Goal: Information Seeking & Learning: Compare options

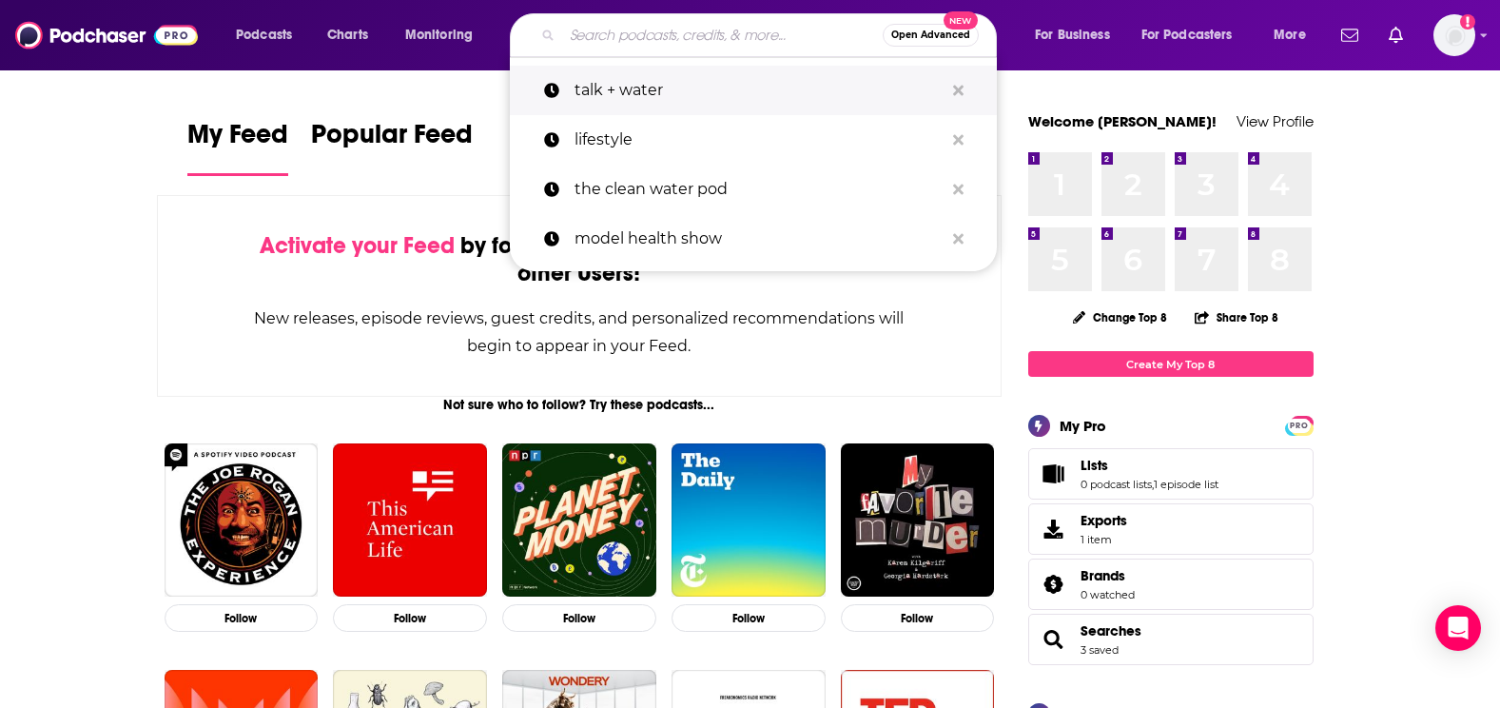
drag, startPoint x: 0, startPoint y: 0, endPoint x: 754, endPoint y: 98, distance: 760.6
click at [754, 98] on p "talk + water" at bounding box center [759, 90] width 369 height 49
type input "talk + water"
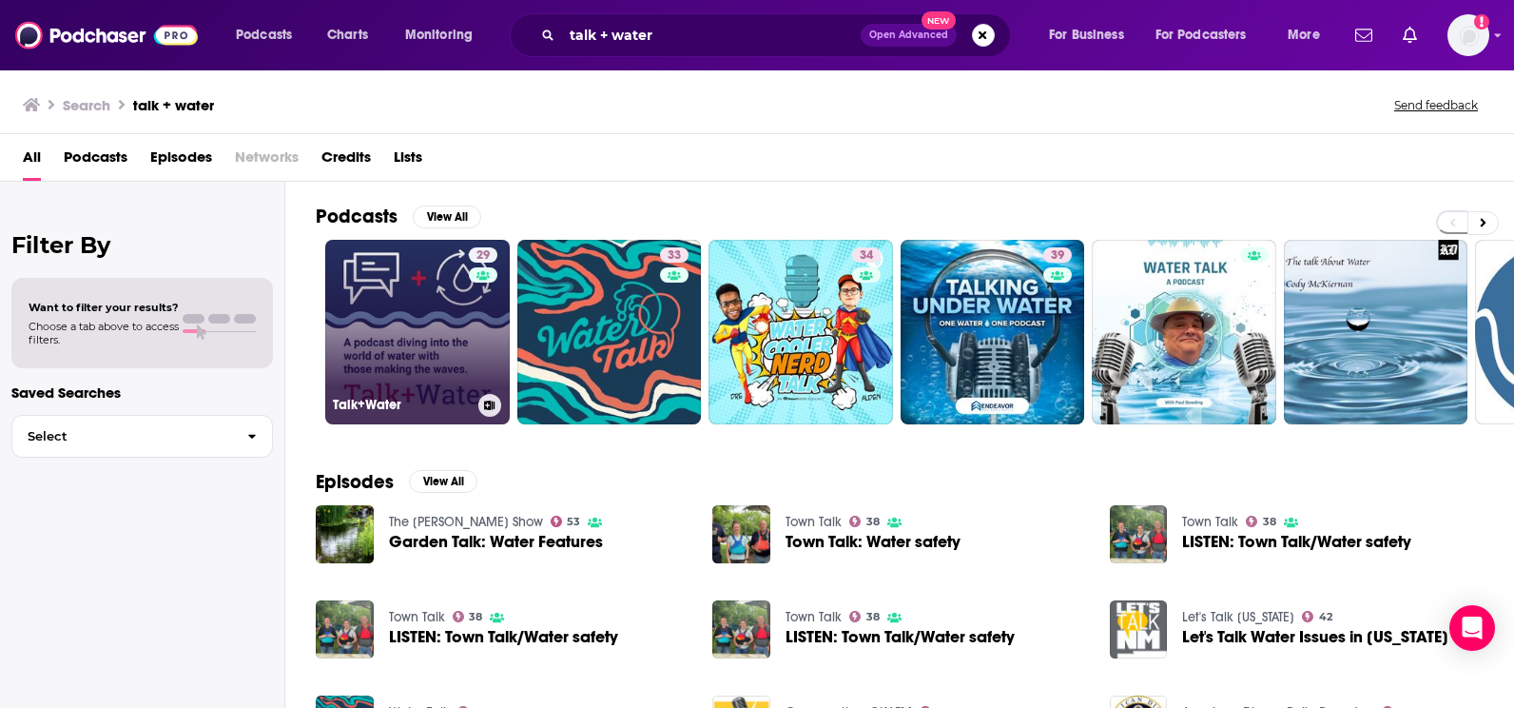
click at [390, 326] on link "29 Talk+Water" at bounding box center [417, 332] width 185 height 185
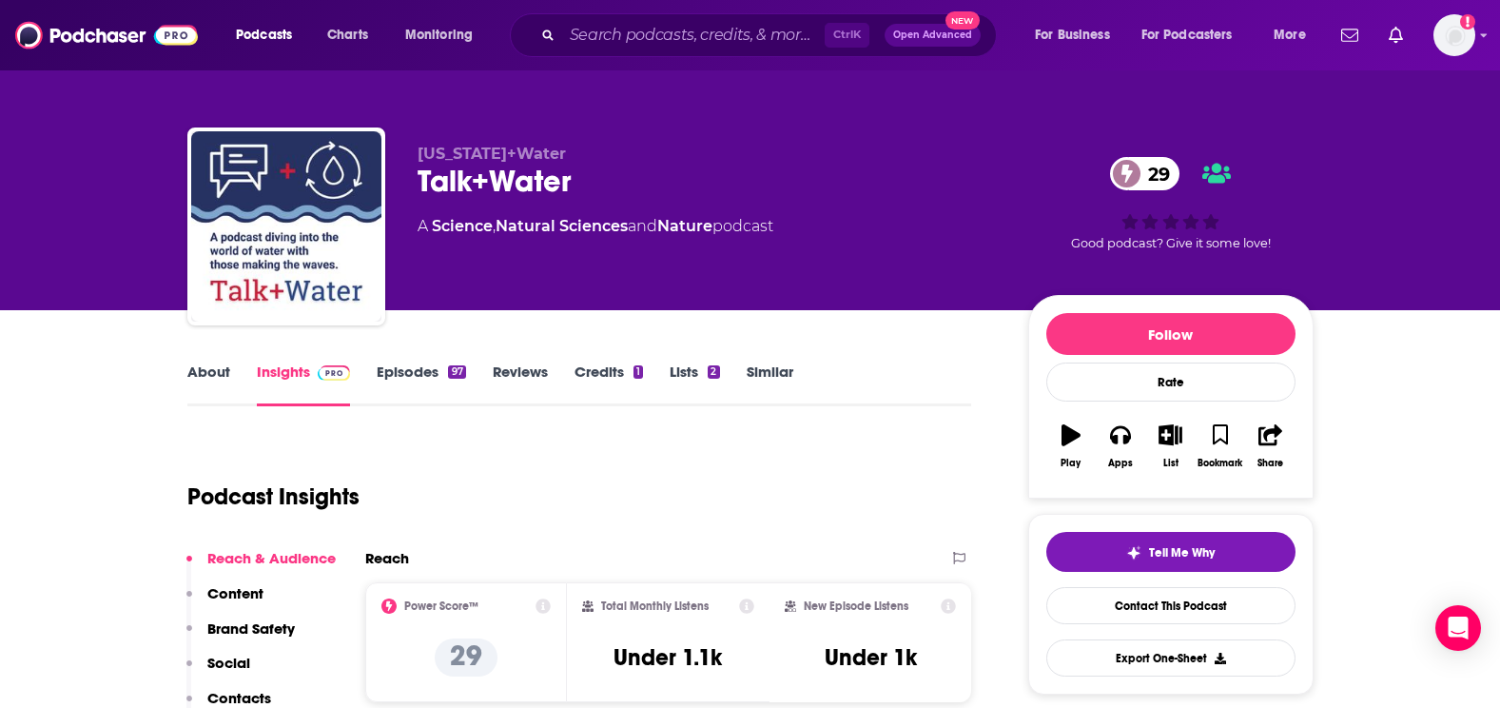
click at [405, 382] on link "Episodes 97" at bounding box center [421, 384] width 88 height 44
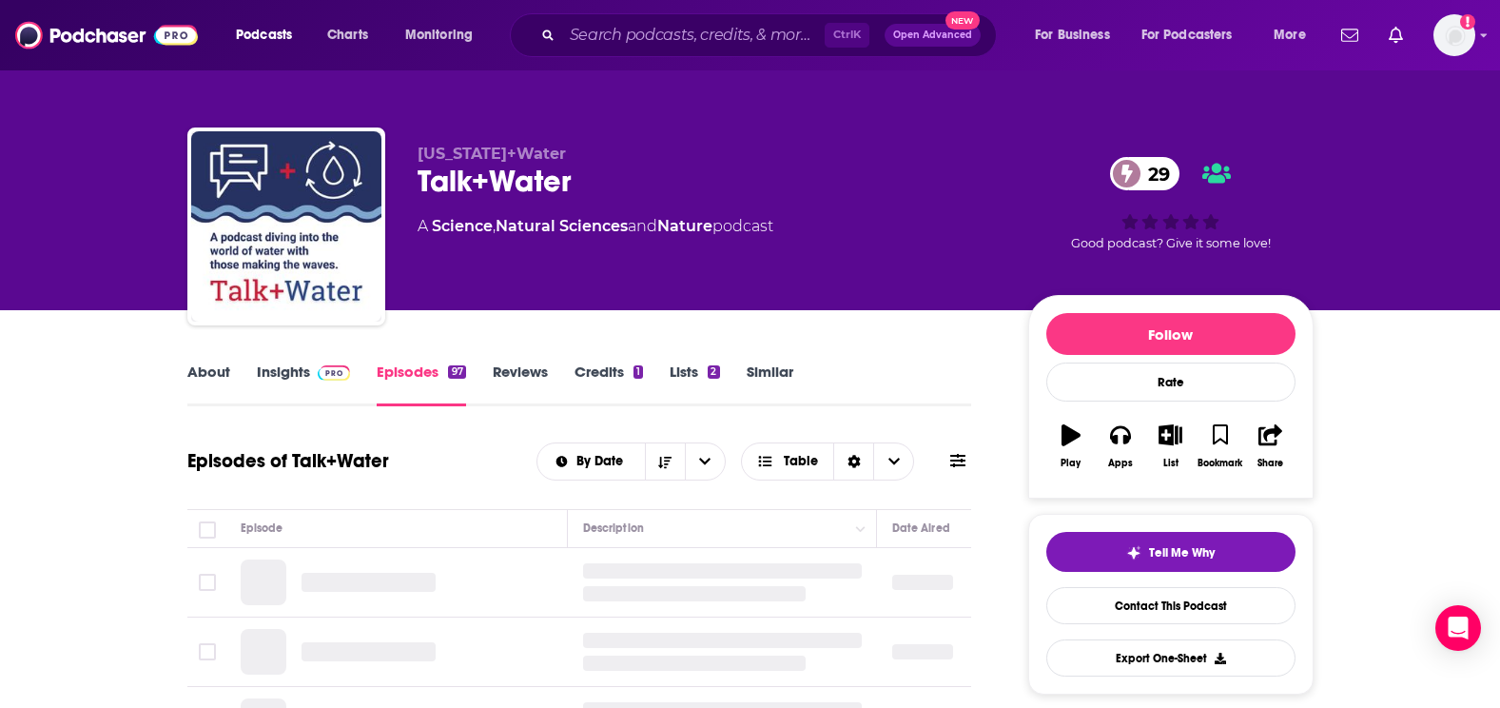
scroll to position [190, 0]
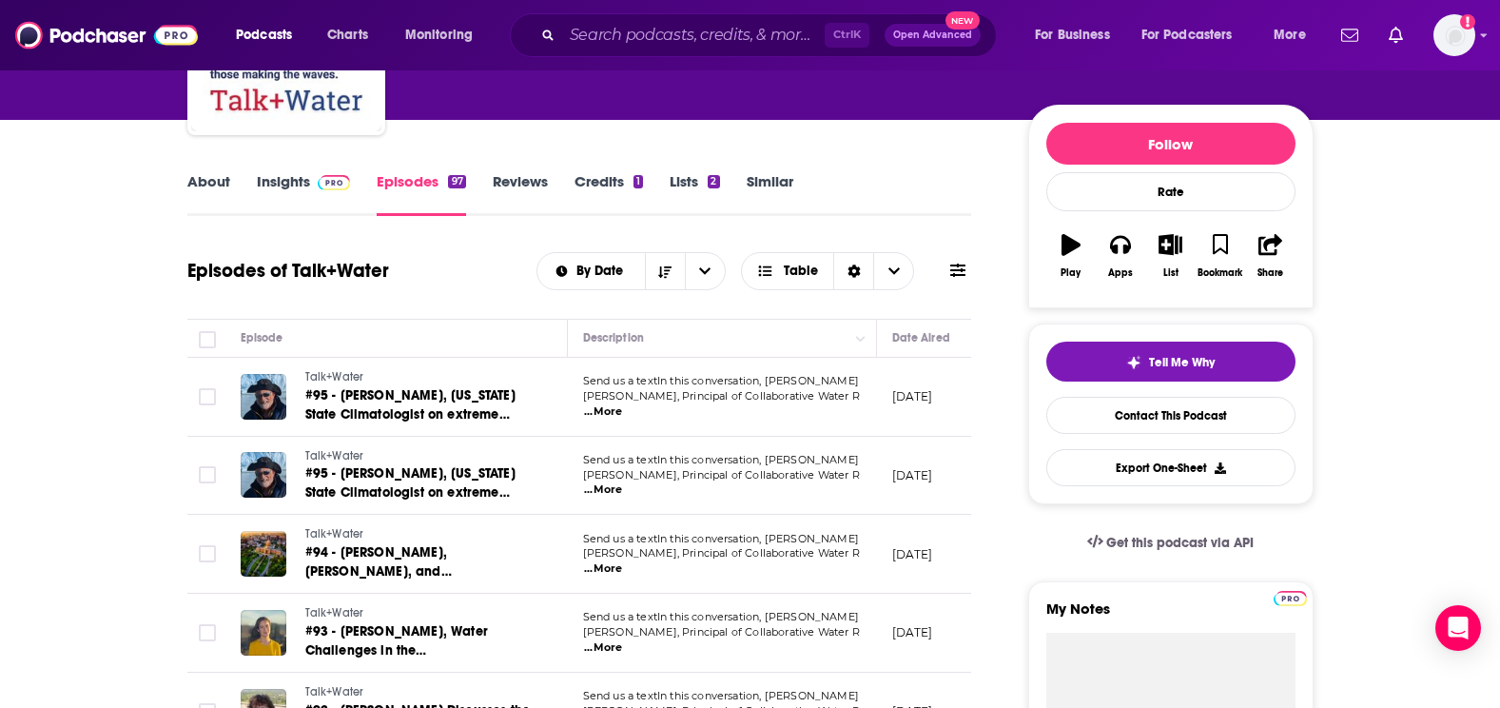
click at [782, 196] on link "Similar" at bounding box center [770, 194] width 47 height 44
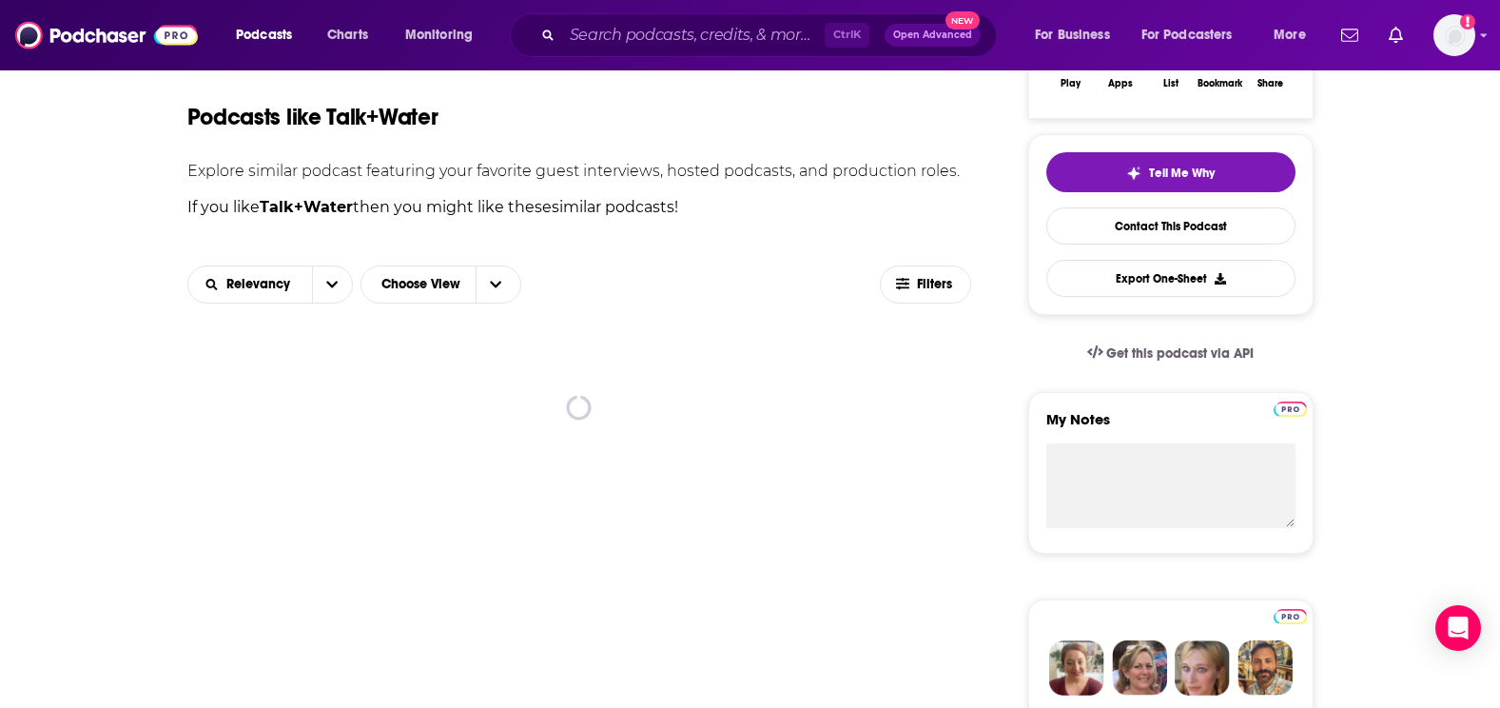
scroll to position [380, 0]
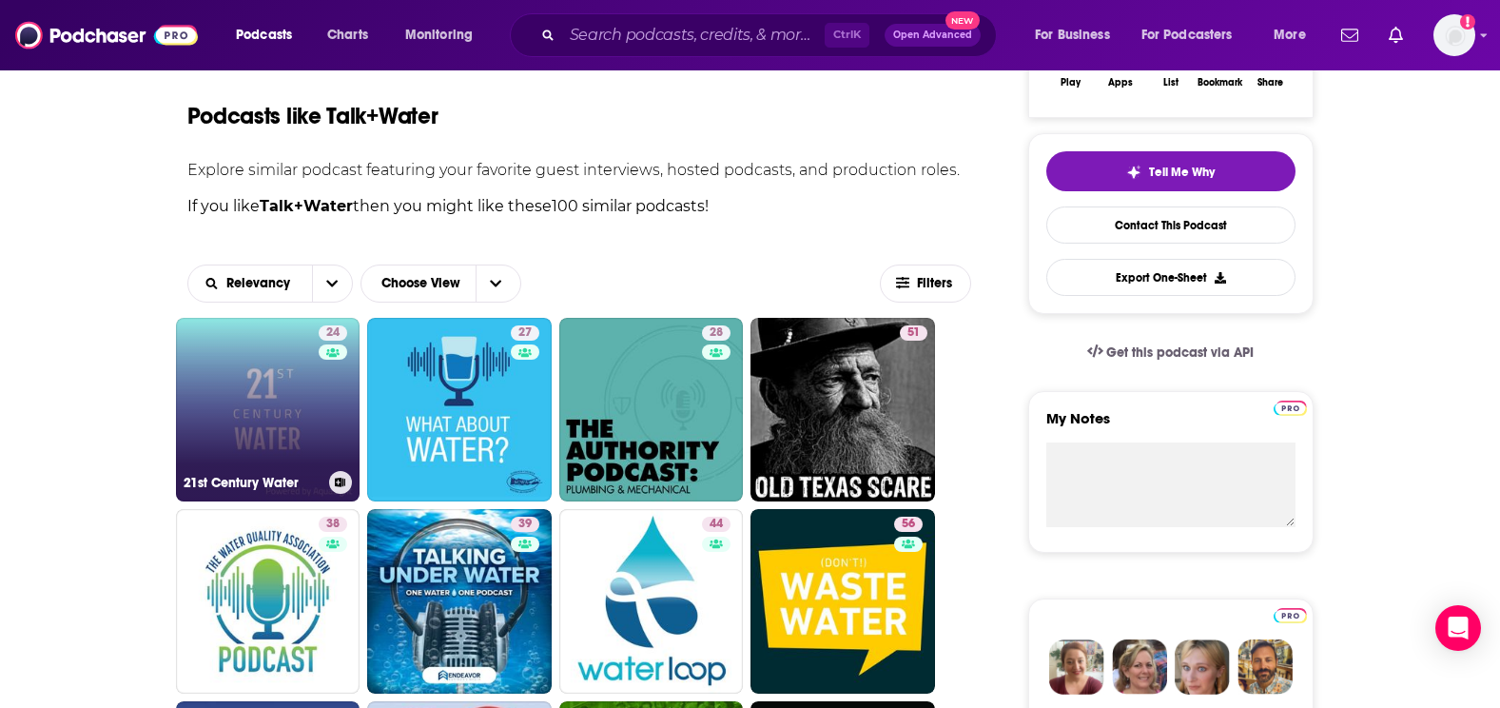
click at [252, 381] on link "24 21st Century Water" at bounding box center [268, 410] width 185 height 185
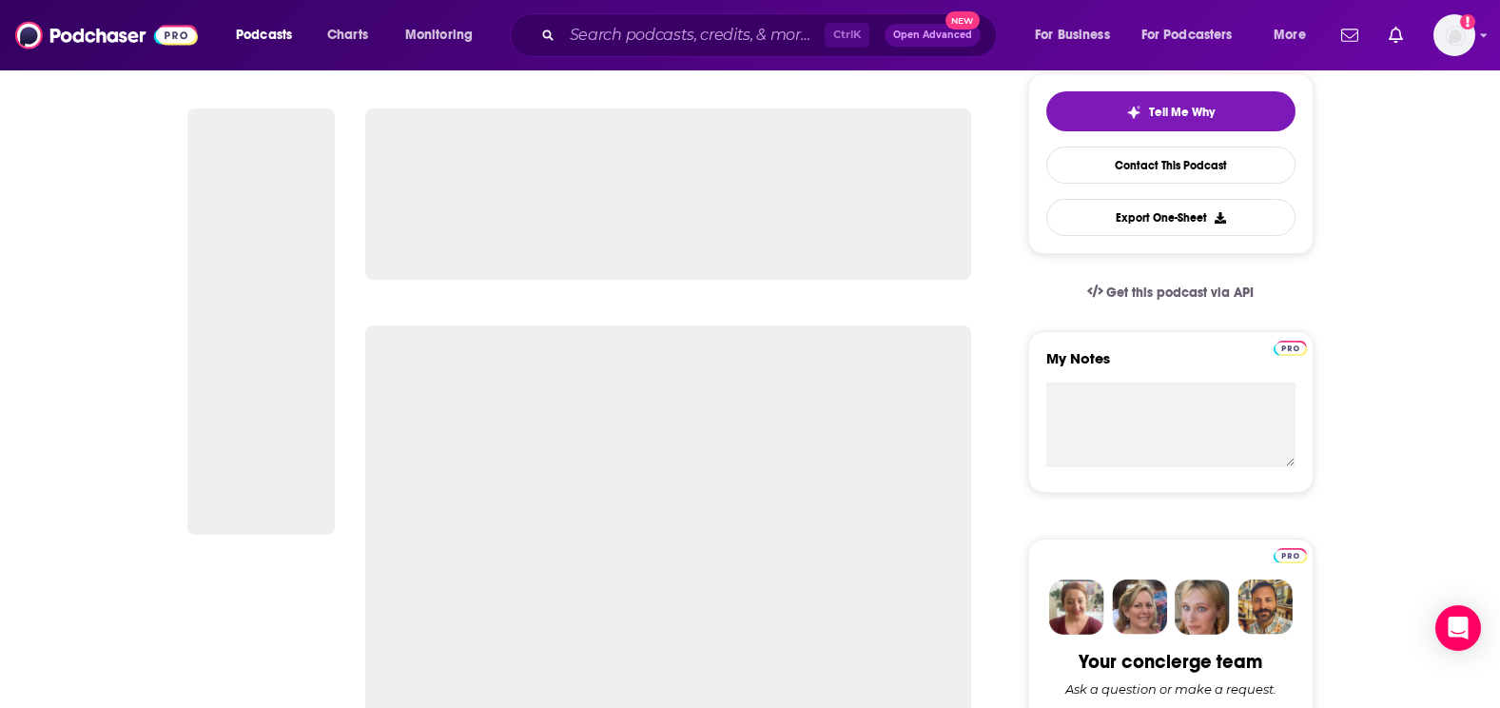
scroll to position [476, 0]
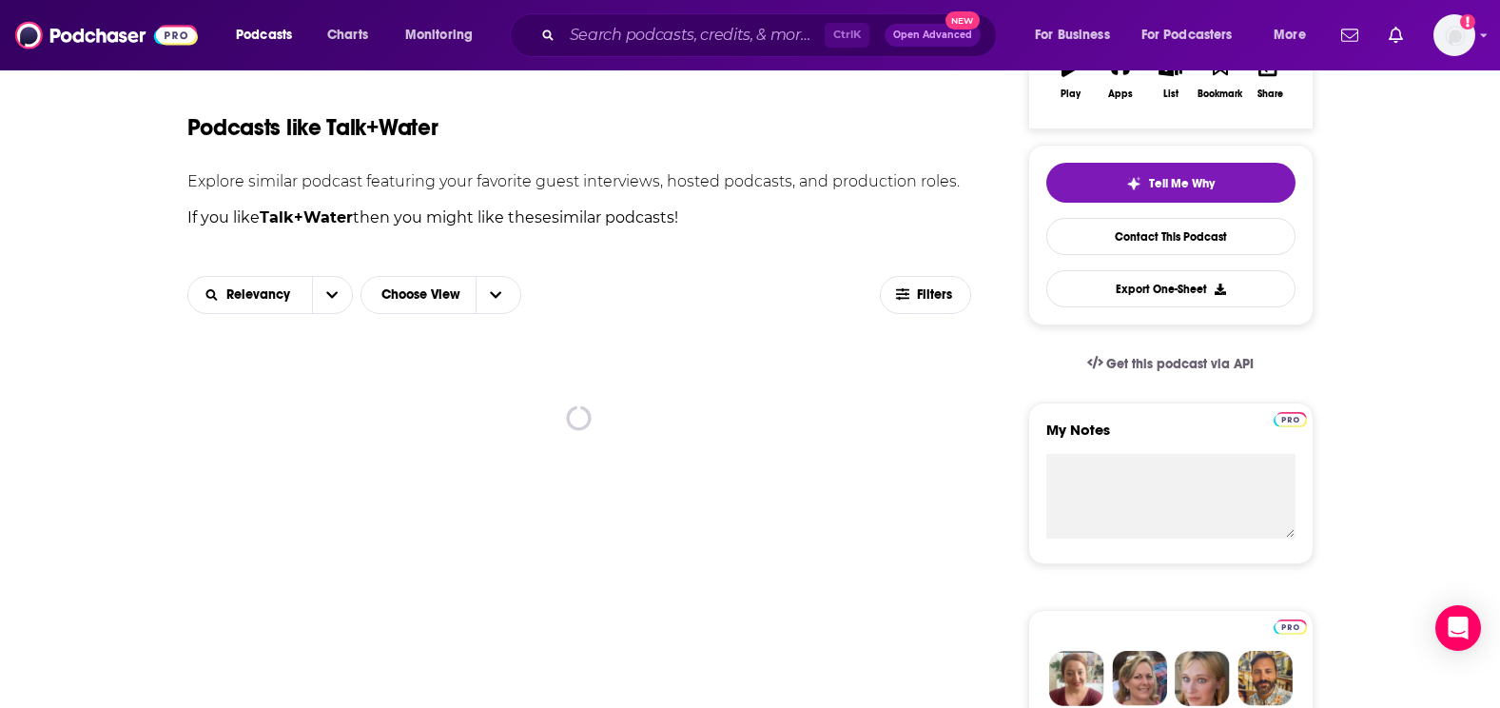
scroll to position [476, 0]
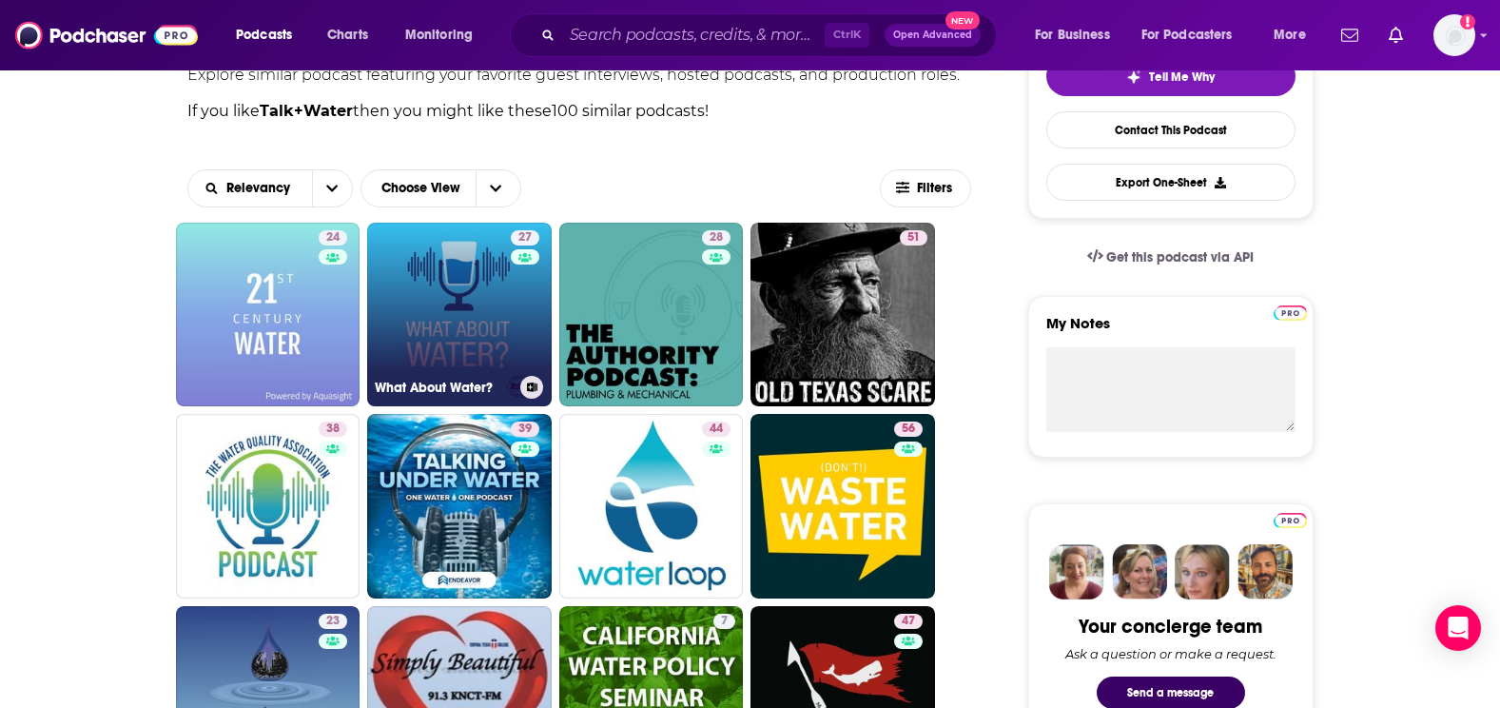
click at [485, 283] on link "27 What About Water?" at bounding box center [459, 315] width 185 height 185
